Goal: Task Accomplishment & Management: Complete application form

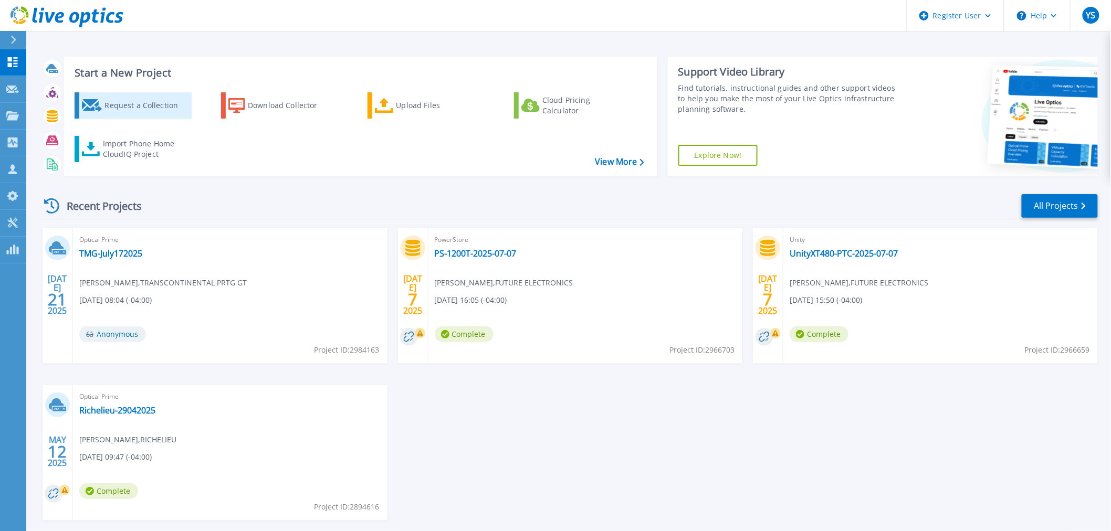
click at [130, 106] on div "Request a Collection" at bounding box center [146, 105] width 84 height 21
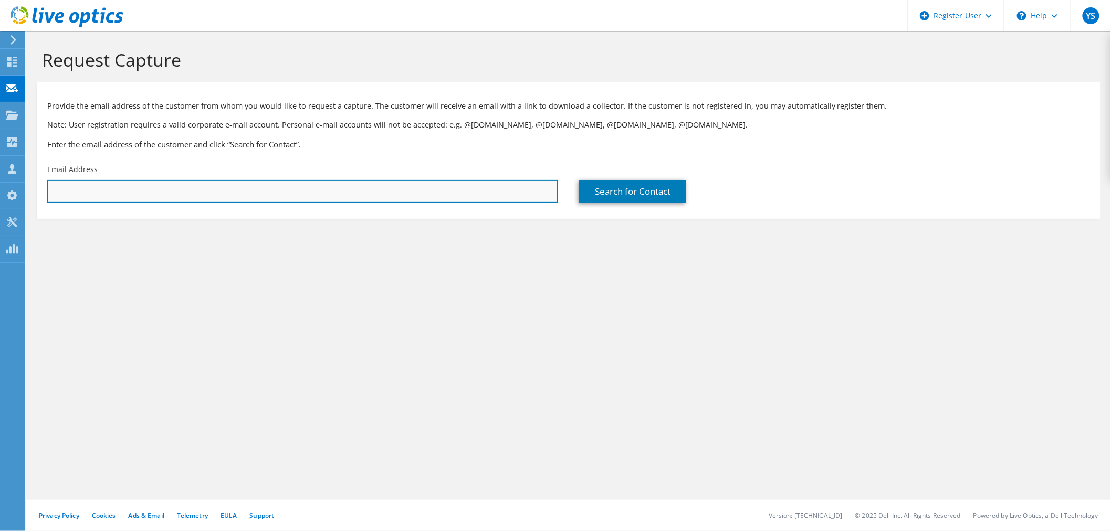
click at [143, 190] on input "text" at bounding box center [302, 191] width 511 height 23
paste input "he installation process of Live Optics in [GEOGRAPHIC_DATA]"
type input "h"
click at [111, 189] on input "text" at bounding box center [302, 191] width 511 height 23
paste input "[PERSON_NAME][EMAIL_ADDRESS][DOMAIN_NAME]"
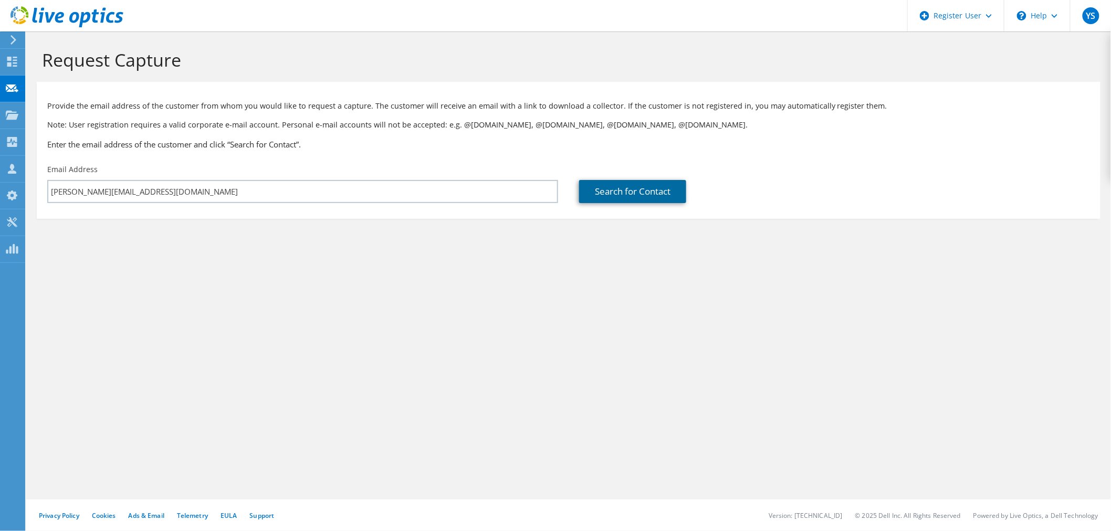
click at [640, 196] on link "Search for Contact" at bounding box center [632, 191] width 107 height 23
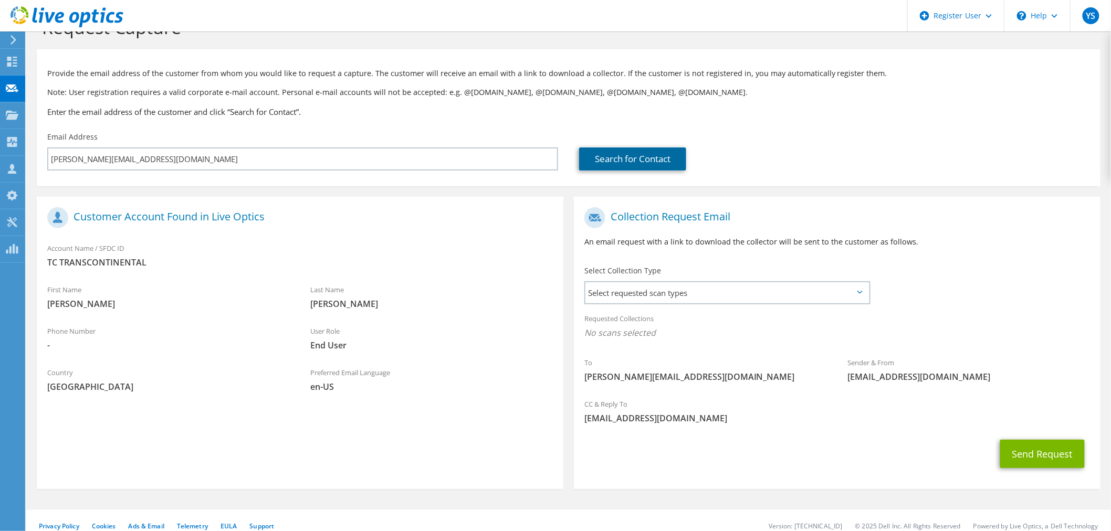
scroll to position [44, 0]
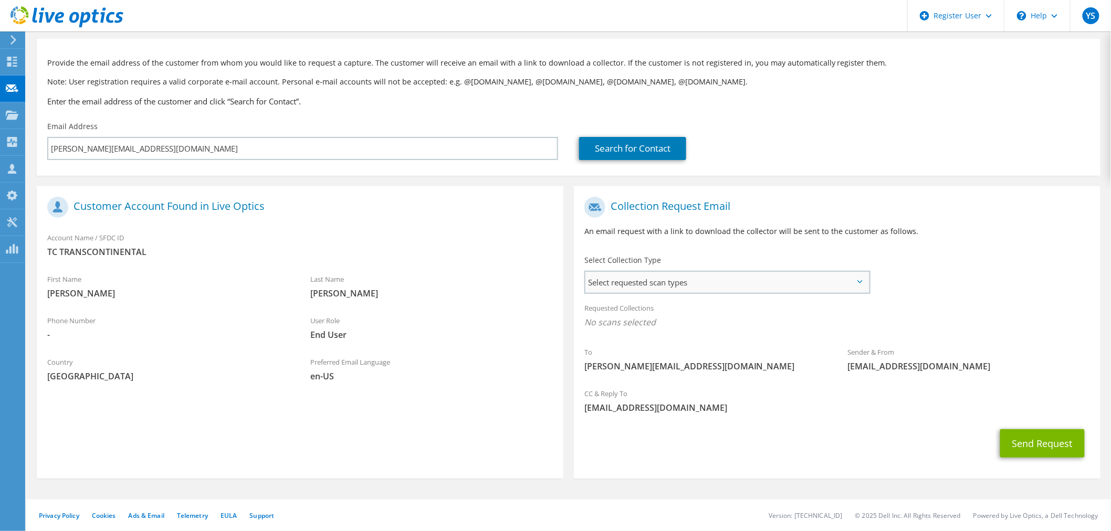
click at [824, 286] on span "Select requested scan types" at bounding box center [726, 282] width 283 height 21
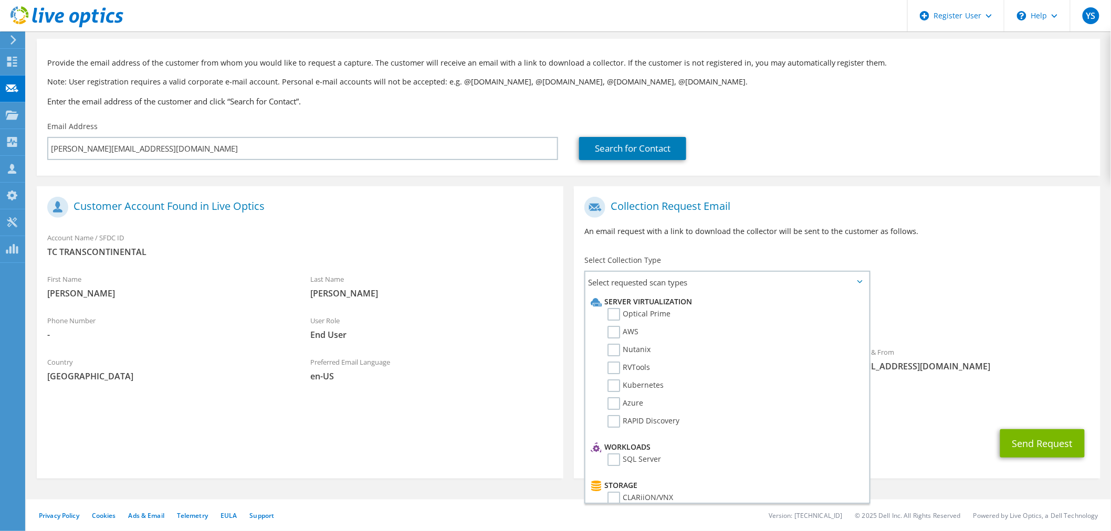
click at [969, 266] on div "To [PERSON_NAME][EMAIL_ADDRESS][DOMAIN_NAME] Sender & From [EMAIL_ADDRESS][DOMA…" at bounding box center [837, 287] width 527 height 191
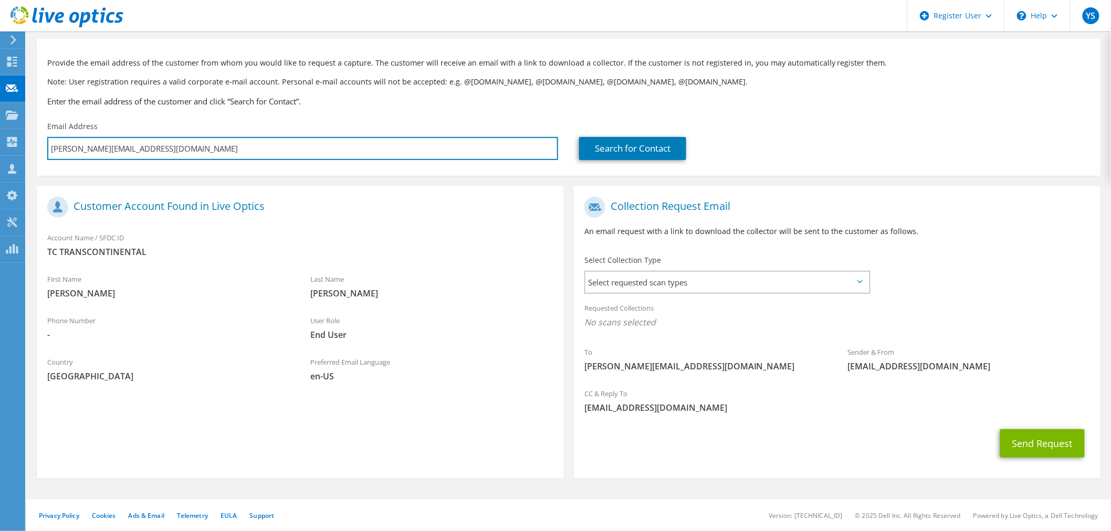
drag, startPoint x: 140, startPoint y: 145, endPoint x: -123, endPoint y: 175, distance: 264.8
click at [0, 175] on html "YS Dell User [PERSON_NAME] [PERSON_NAME][EMAIL_ADDRESS][DOMAIN_NAME] Dell My Pr…" at bounding box center [555, 222] width 1111 height 531
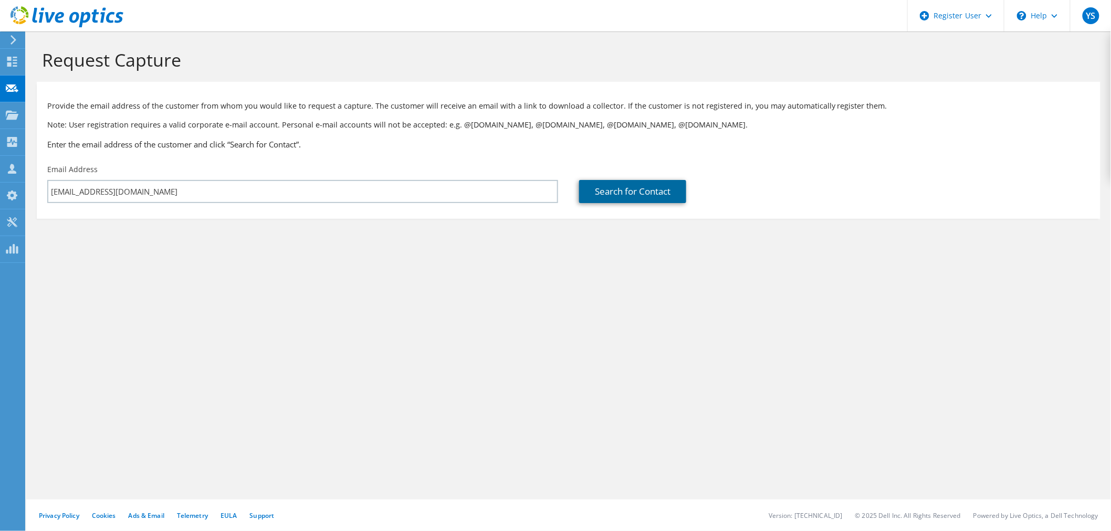
click at [626, 194] on link "Search for Contact" at bounding box center [632, 191] width 107 height 23
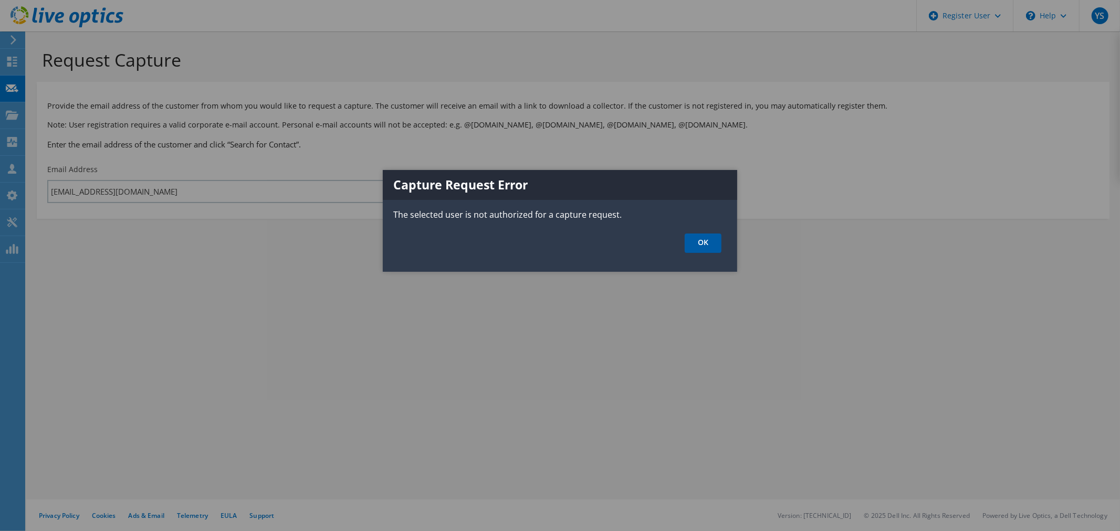
click at [701, 240] on link "OK" at bounding box center [703, 243] width 37 height 19
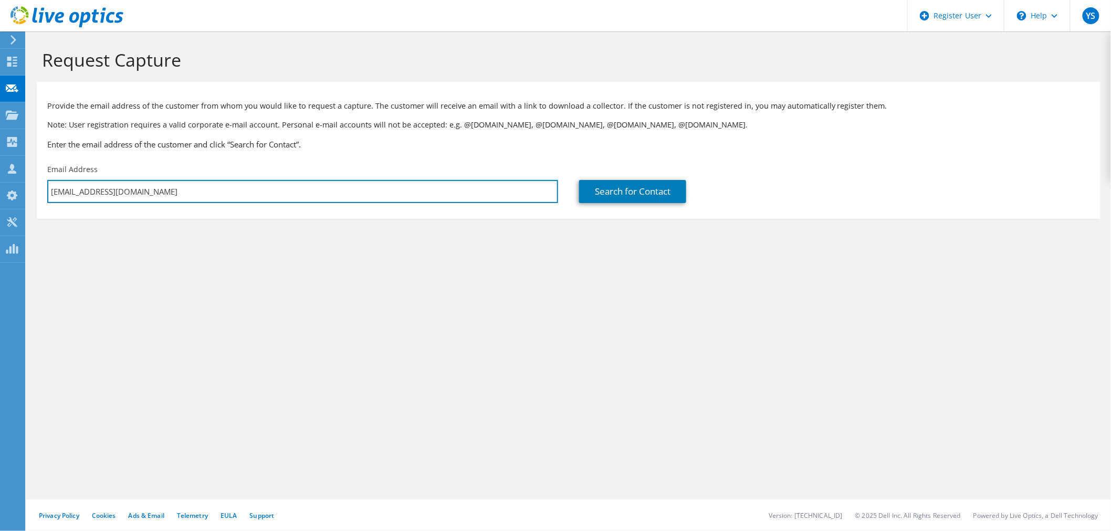
drag, startPoint x: 166, startPoint y: 194, endPoint x: -38, endPoint y: 208, distance: 204.1
click at [0, 208] on html "YS Dell User [PERSON_NAME] [PERSON_NAME][EMAIL_ADDRESS][DOMAIN_NAME] Dell My Pr…" at bounding box center [555, 265] width 1111 height 531
click at [171, 196] on input "[EMAIL_ADDRESS][DOMAIN_NAME]" at bounding box center [302, 191] width 511 height 23
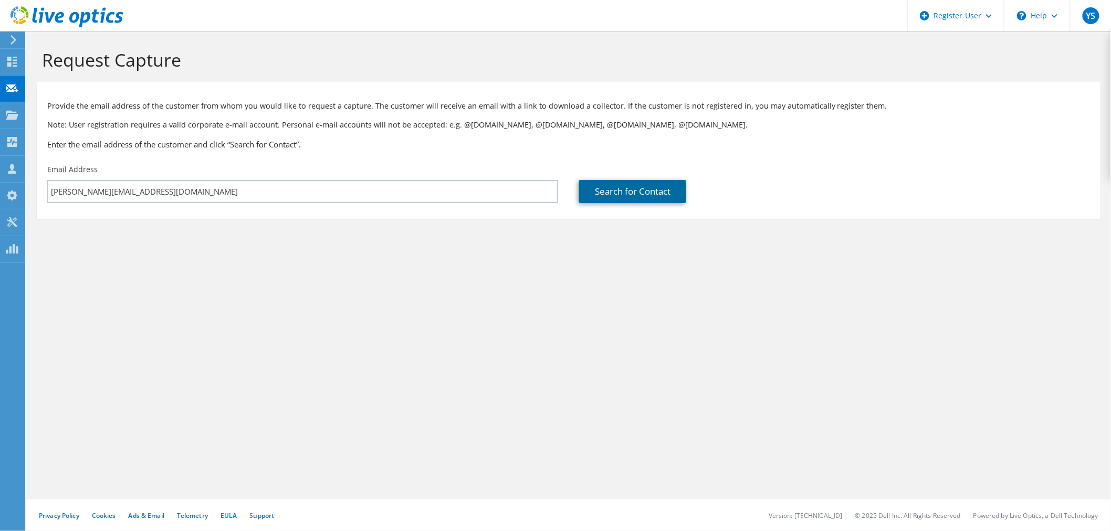
click at [627, 184] on link "Search for Contact" at bounding box center [632, 191] width 107 height 23
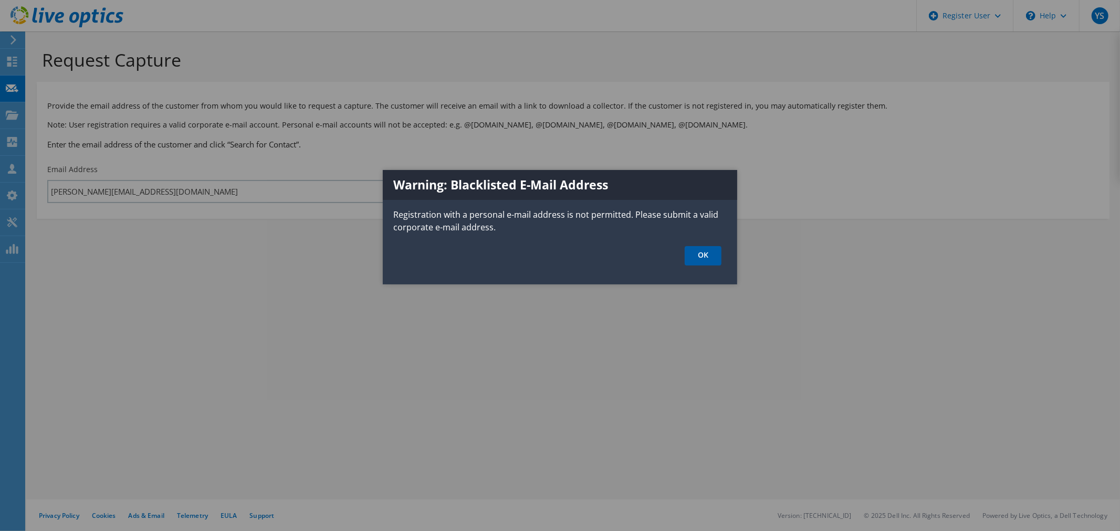
click at [711, 260] on link "OK" at bounding box center [703, 255] width 37 height 19
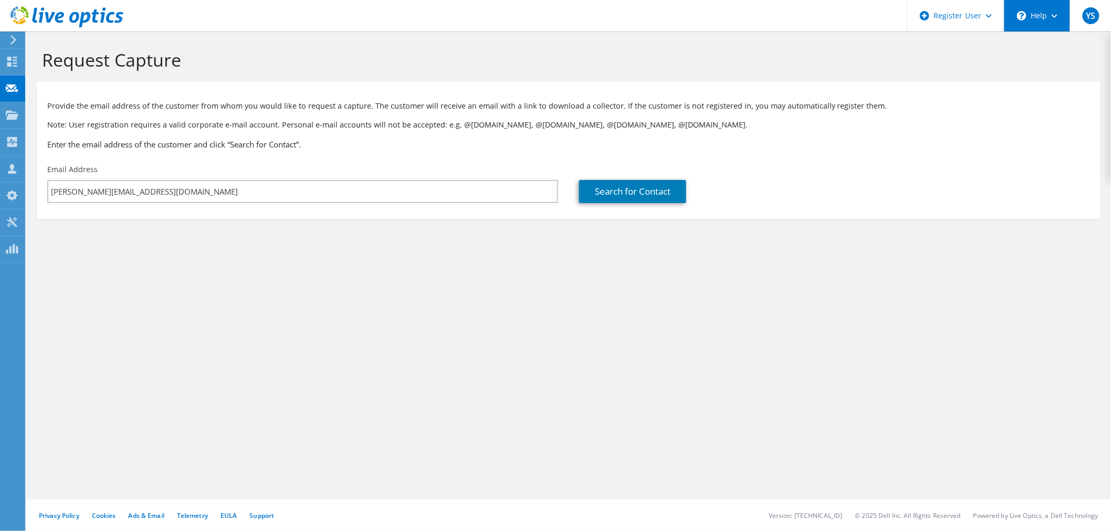
click at [1052, 15] on icon at bounding box center [1055, 16] width 6 height 4
click at [1055, 45] on link "Explore Helpful Articles" at bounding box center [1062, 45] width 117 height 26
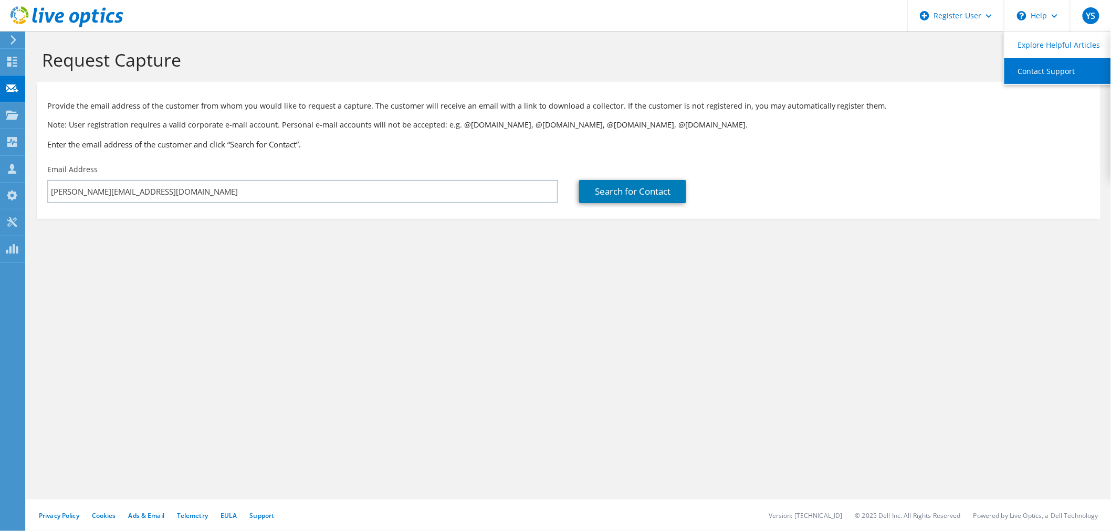
click at [1036, 75] on link "Contact Support" at bounding box center [1062, 71] width 117 height 26
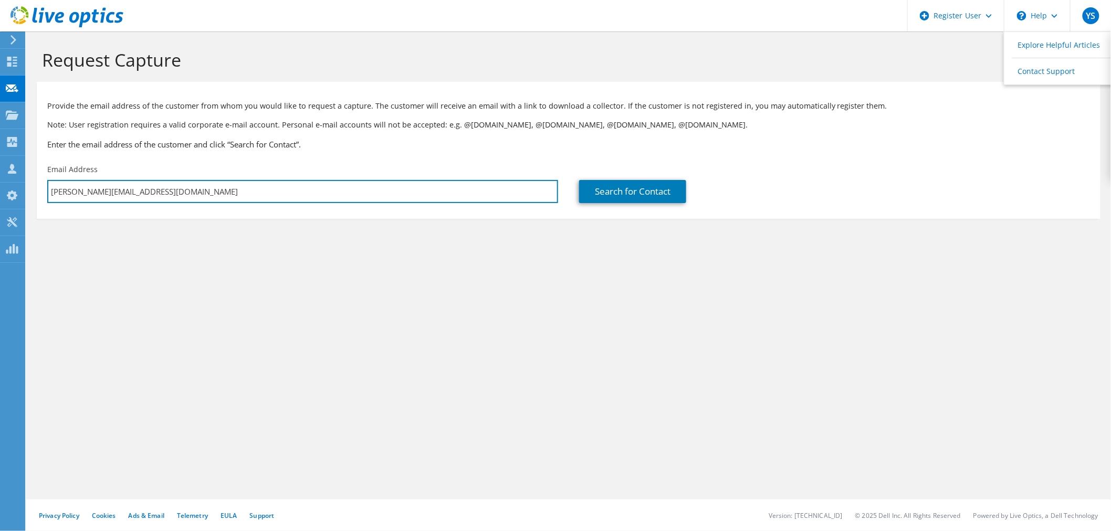
drag, startPoint x: 203, startPoint y: 191, endPoint x: 28, endPoint y: 186, distance: 174.9
click at [28, 186] on section "Request Capture Provide the email address of the customer from whom you would l…" at bounding box center [568, 151] width 1085 height 240
type input "[PERSON_NAME][EMAIL_ADDRESS][DOMAIN_NAME]"
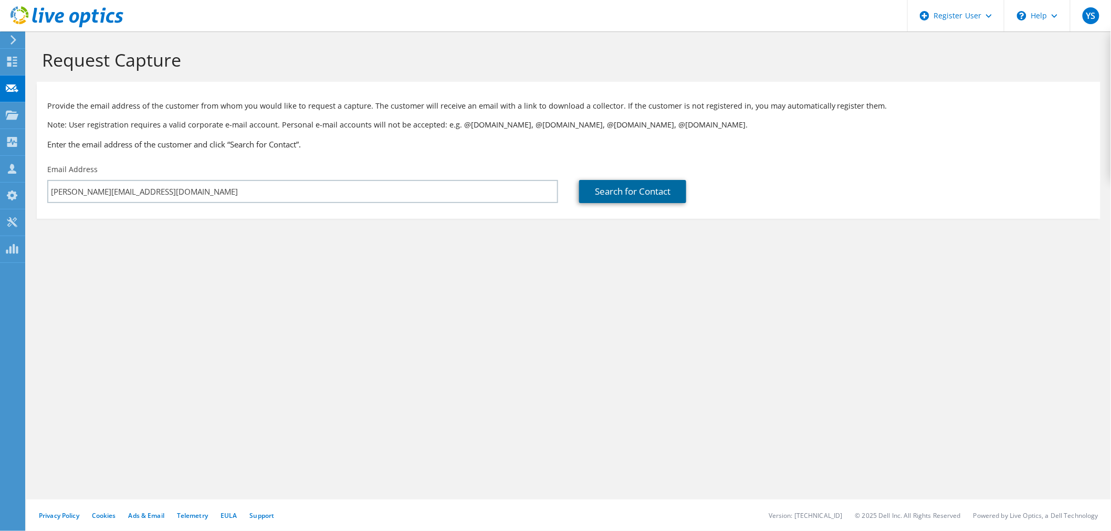
click at [629, 193] on link "Search for Contact" at bounding box center [632, 191] width 107 height 23
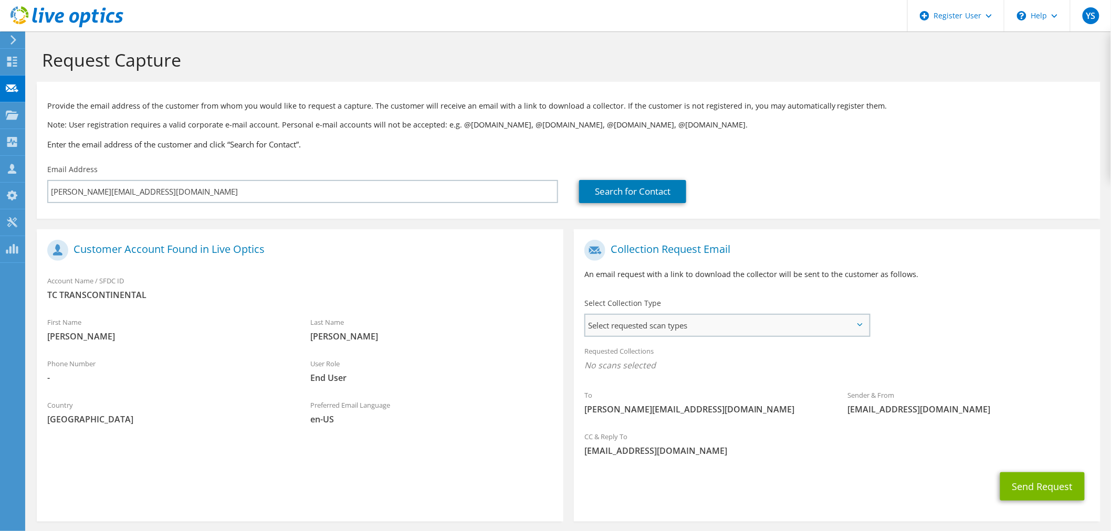
click at [686, 322] on span "Select requested scan types" at bounding box center [726, 325] width 283 height 21
